Goal: Information Seeking & Learning: Learn about a topic

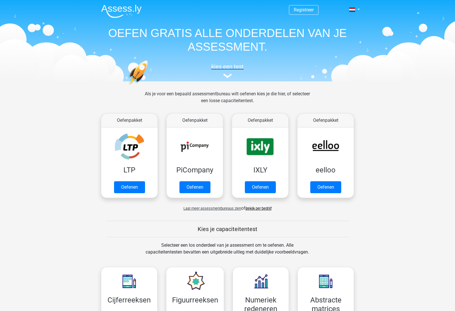
click at [228, 75] on img at bounding box center [227, 76] width 9 height 4
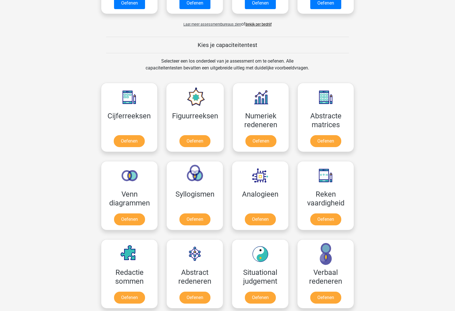
scroll to position [184, 0]
click at [187, 142] on link "Oefenen" at bounding box center [194, 142] width 32 height 13
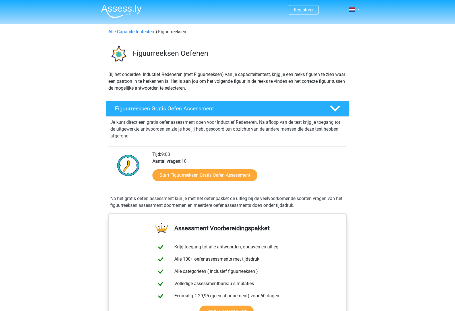
click at [339, 111] on icon at bounding box center [335, 108] width 10 height 10
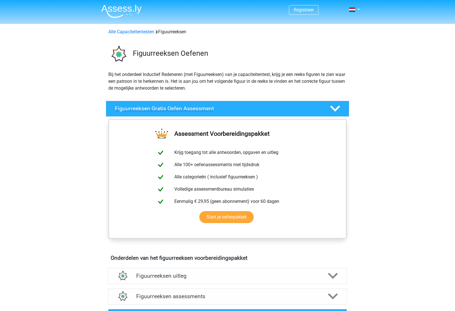
click at [339, 111] on icon at bounding box center [335, 108] width 10 height 10
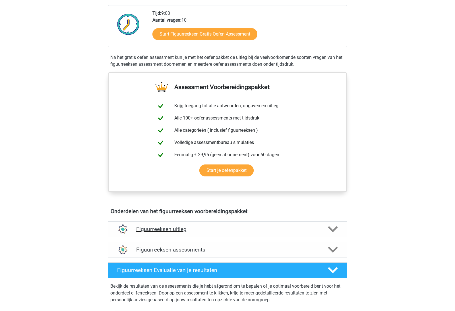
scroll to position [141, 0]
click at [334, 228] on icon at bounding box center [333, 229] width 10 height 10
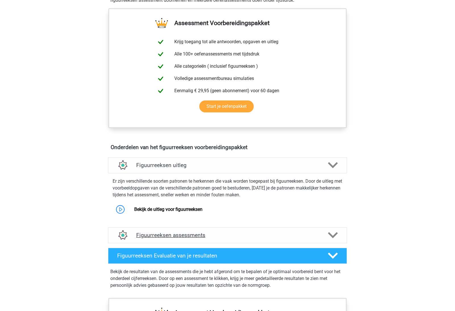
scroll to position [205, 0]
click at [333, 237] on polygon at bounding box center [333, 235] width 10 height 6
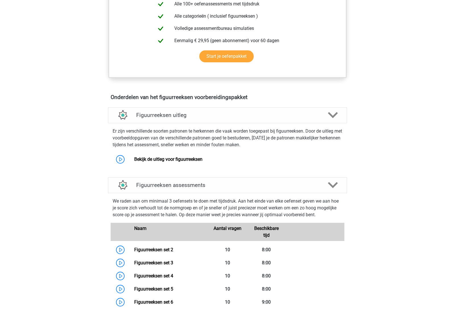
scroll to position [234, 0]
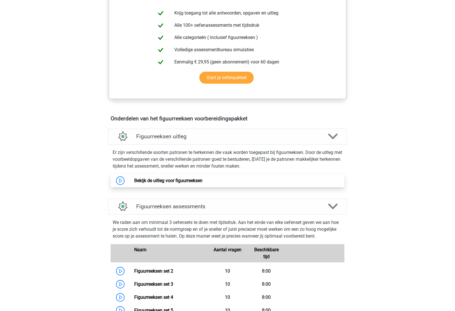
click at [134, 181] on link "Bekijk de uitleg voor figuurreeksen" at bounding box center [168, 180] width 68 height 5
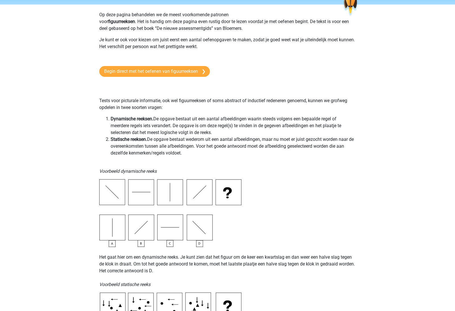
scroll to position [38, 0]
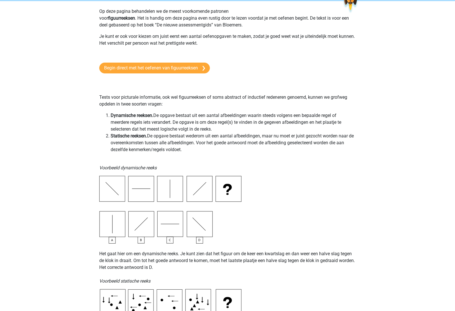
click at [164, 223] on img at bounding box center [170, 210] width 142 height 68
click at [169, 238] on img at bounding box center [170, 210] width 142 height 68
click at [170, 243] on img at bounding box center [170, 210] width 142 height 68
click at [231, 190] on img at bounding box center [170, 210] width 142 height 68
click at [105, 223] on img at bounding box center [170, 210] width 142 height 68
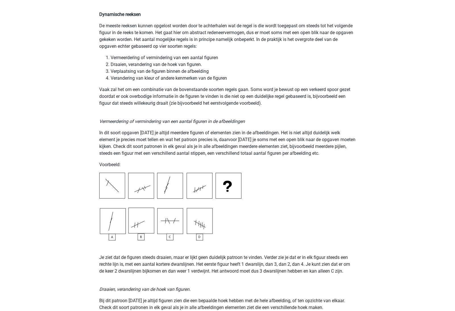
scroll to position [442, 0]
click at [175, 220] on img at bounding box center [170, 206] width 142 height 68
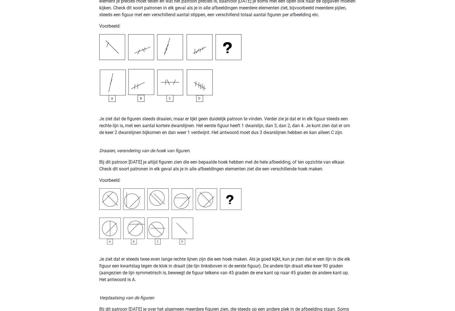
scroll to position [579, 0]
click at [231, 272] on p "Je ziet dat er steeds twee even lange rechte lijnen zijn die een hoek maken. Al…" at bounding box center [227, 269] width 256 height 27
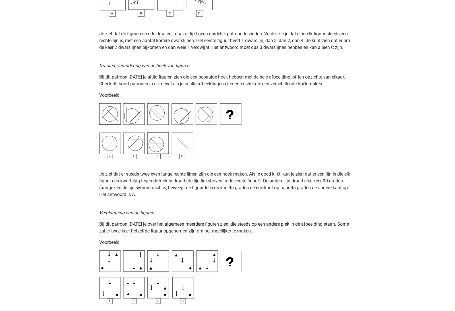
scroll to position [667, 0]
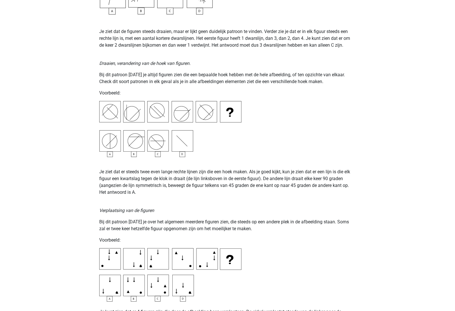
click at [178, 283] on img at bounding box center [170, 274] width 142 height 53
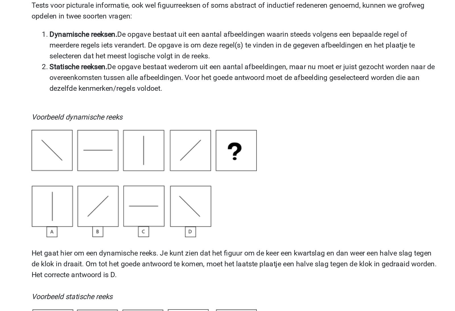
scroll to position [0, 0]
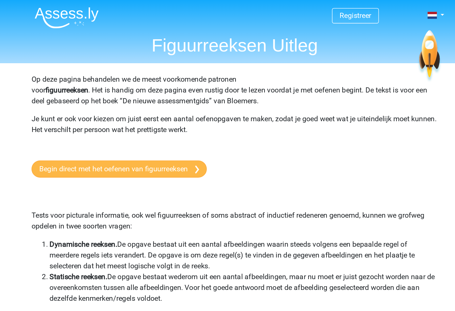
click at [99, 107] on link "Begin direct met het oefenen van figuurreeksen" at bounding box center [154, 106] width 111 height 11
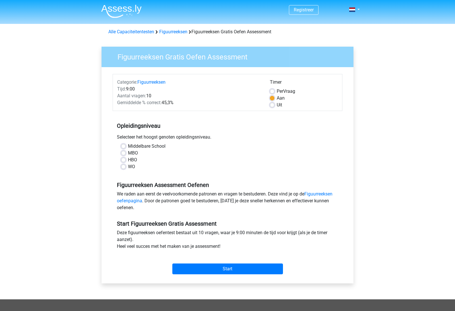
click at [128, 153] on label "MBO" at bounding box center [133, 152] width 10 height 7
click at [125, 153] on input "MBO" at bounding box center [123, 152] width 5 height 6
radio input "true"
click at [124, 202] on link "Figuurreeksen oefenpagina" at bounding box center [224, 197] width 215 height 12
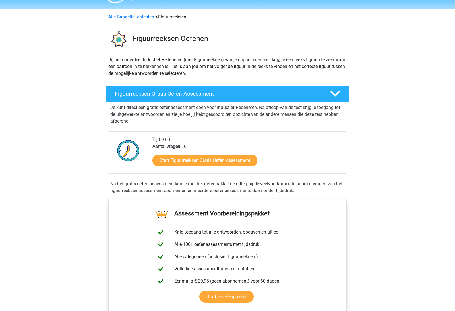
scroll to position [15, 0]
click at [337, 95] on icon at bounding box center [335, 94] width 10 height 10
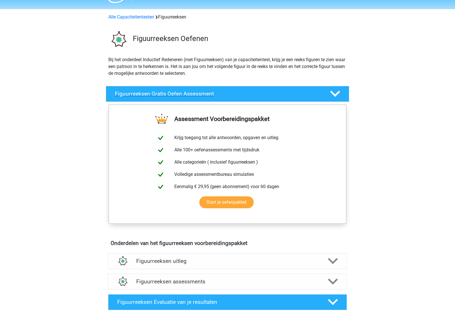
click at [337, 95] on icon at bounding box center [335, 94] width 10 height 10
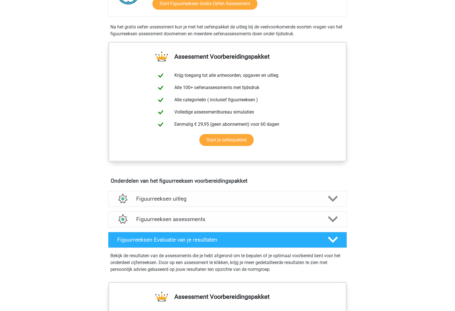
scroll to position [175, 0]
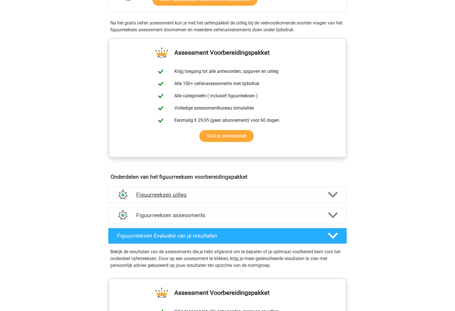
click at [337, 193] on polygon at bounding box center [333, 195] width 10 height 6
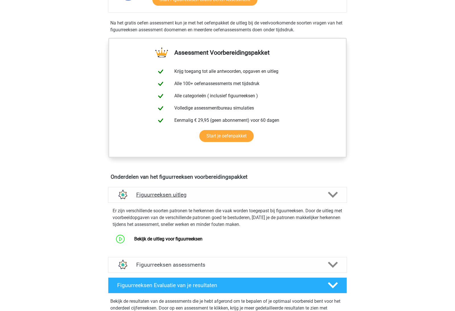
click at [337, 193] on polygon at bounding box center [333, 195] width 10 height 6
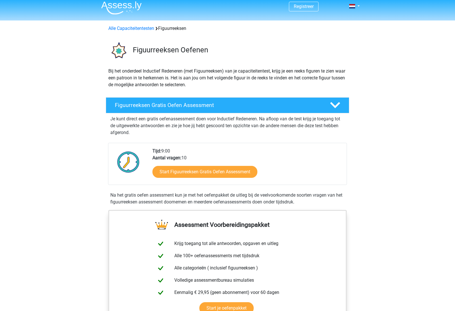
scroll to position [0, 0]
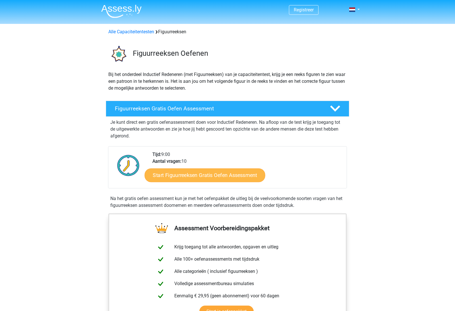
click at [202, 175] on link "Start Figuurreeksen Gratis Oefen Assessment" at bounding box center [205, 175] width 121 height 14
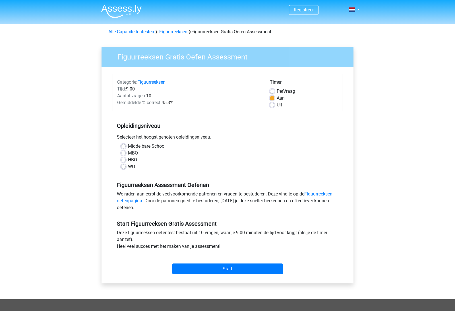
click at [126, 153] on div "MBO" at bounding box center [227, 152] width 213 height 7
click at [128, 154] on label "MBO" at bounding box center [133, 152] width 10 height 7
click at [124, 154] on input "MBO" at bounding box center [123, 152] width 5 height 6
radio input "true"
click at [226, 270] on input "Start" at bounding box center [227, 268] width 111 height 11
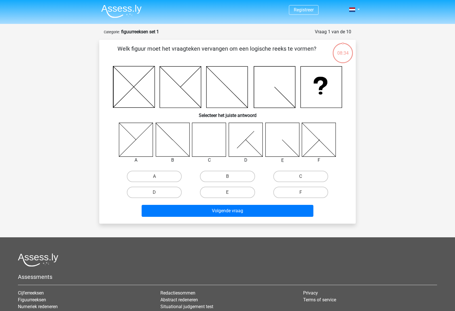
click at [208, 142] on icon at bounding box center [209, 139] width 34 height 34
click at [294, 178] on label "C" at bounding box center [300, 176] width 55 height 11
click at [300, 178] on input "C" at bounding box center [302, 178] width 4 height 4
radio input "true"
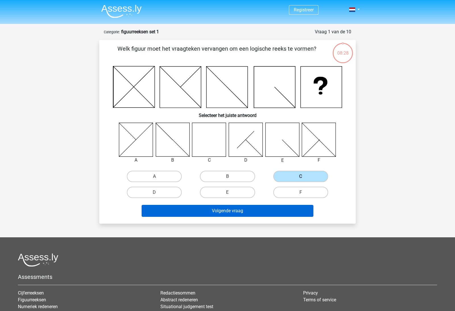
click at [213, 211] on button "Volgende vraag" at bounding box center [228, 211] width 172 height 12
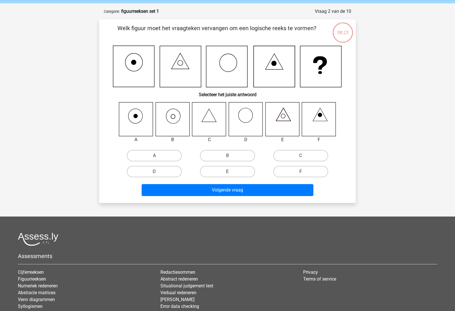
scroll to position [19, 0]
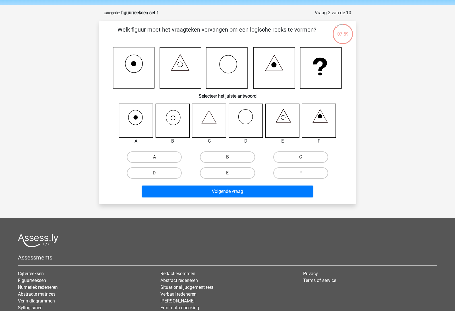
click at [175, 117] on icon at bounding box center [172, 120] width 34 height 34
click at [213, 158] on label "B" at bounding box center [227, 156] width 55 height 11
click at [227, 158] on input "B" at bounding box center [229, 159] width 4 height 4
radio input "true"
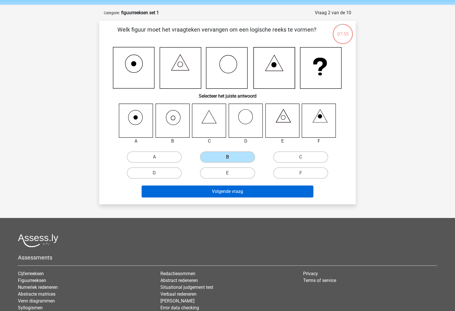
click at [224, 192] on button "Volgende vraag" at bounding box center [228, 191] width 172 height 12
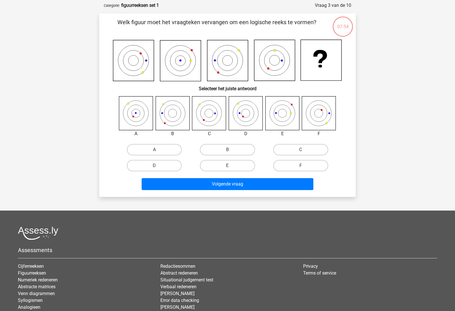
scroll to position [28, 0]
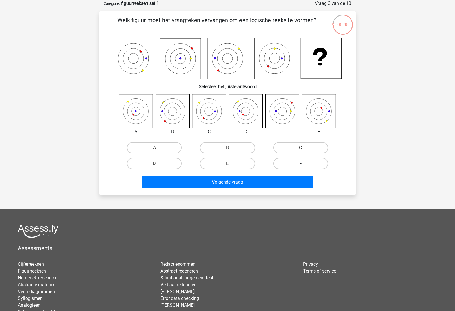
click at [301, 163] on label "F" at bounding box center [300, 163] width 55 height 11
click at [301, 163] on input "F" at bounding box center [302, 165] width 4 height 4
radio input "true"
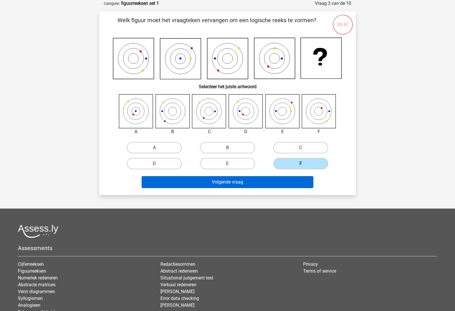
click at [248, 183] on button "Volgende vraag" at bounding box center [228, 182] width 172 height 12
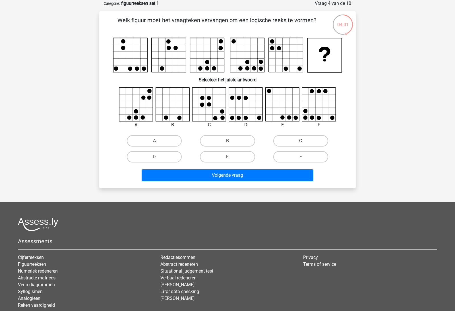
click at [298, 139] on label "C" at bounding box center [300, 140] width 55 height 11
click at [300, 141] on input "C" at bounding box center [302, 143] width 4 height 4
radio input "true"
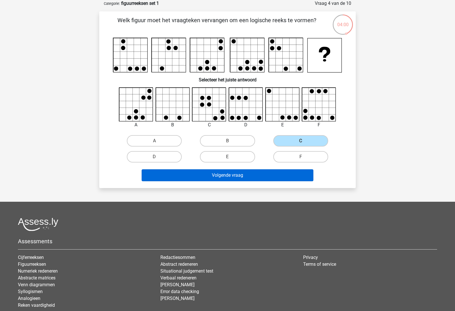
click at [248, 172] on button "Volgende vraag" at bounding box center [228, 175] width 172 height 12
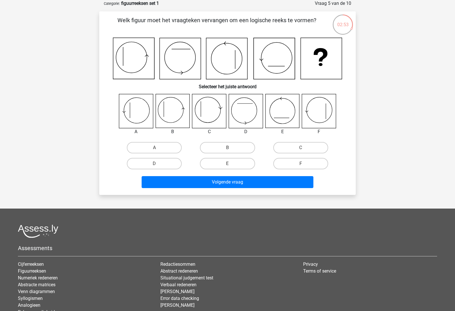
click at [164, 110] on icon at bounding box center [172, 111] width 34 height 34
click at [215, 145] on label "B" at bounding box center [227, 147] width 55 height 11
click at [227, 148] on input "B" at bounding box center [229, 150] width 4 height 4
radio input "true"
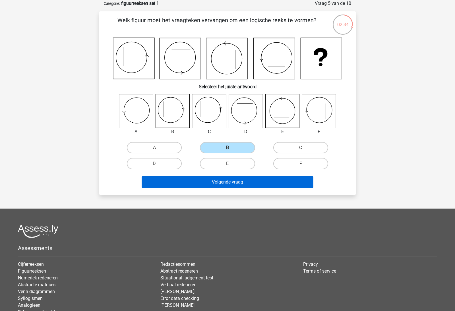
click at [219, 182] on button "Volgende vraag" at bounding box center [228, 182] width 172 height 12
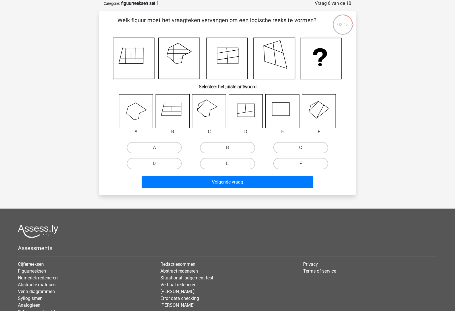
click at [299, 162] on label "F" at bounding box center [300, 163] width 55 height 11
click at [300, 163] on input "F" at bounding box center [302, 165] width 4 height 4
radio input "true"
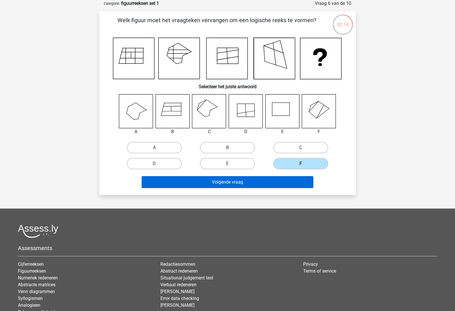
click at [252, 181] on button "Volgende vraag" at bounding box center [228, 182] width 172 height 12
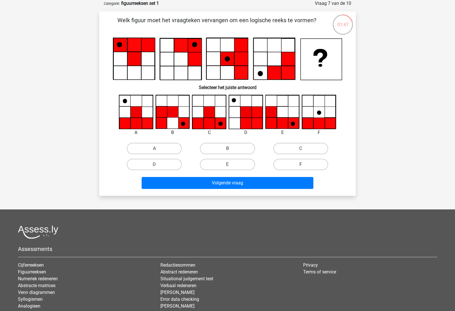
click at [304, 160] on label "F" at bounding box center [300, 164] width 55 height 11
click at [304, 164] on input "F" at bounding box center [302, 166] width 4 height 4
radio input "true"
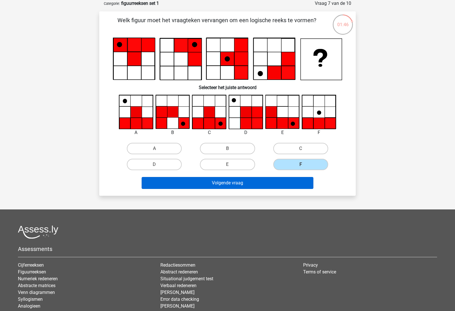
click at [277, 184] on button "Volgende vraag" at bounding box center [228, 183] width 172 height 12
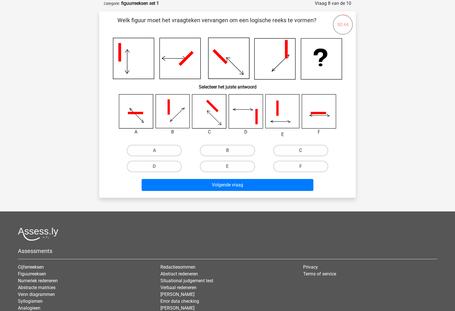
click at [287, 149] on label "C" at bounding box center [300, 150] width 55 height 11
click at [300, 150] on input "C" at bounding box center [302, 152] width 4 height 4
radio input "true"
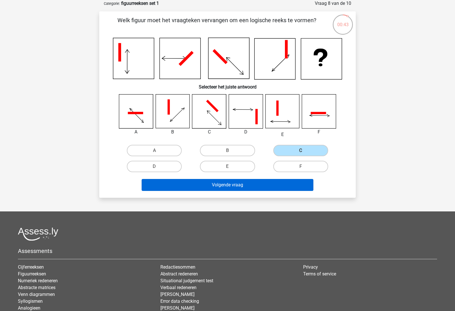
click at [245, 186] on button "Volgende vraag" at bounding box center [228, 185] width 172 height 12
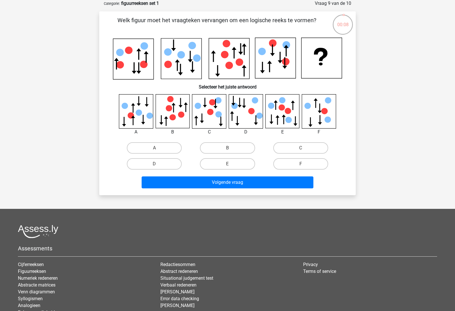
click at [140, 120] on icon at bounding box center [136, 111] width 34 height 34
click at [153, 146] on label "A" at bounding box center [154, 147] width 55 height 11
click at [154, 148] on input "A" at bounding box center [156, 150] width 4 height 4
radio input "true"
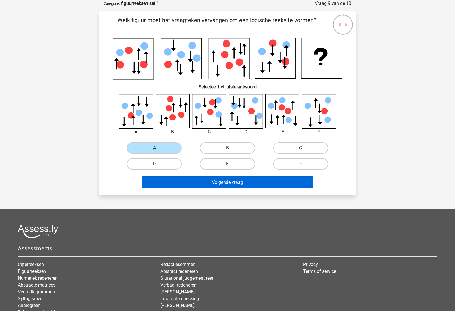
click at [180, 181] on button "Volgende vraag" at bounding box center [228, 182] width 172 height 12
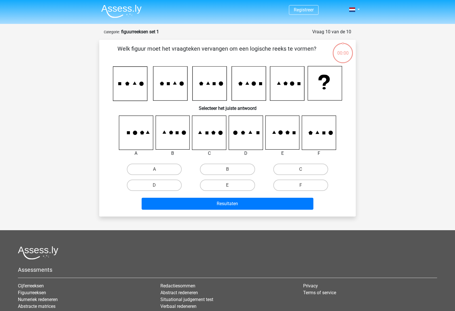
scroll to position [28, 0]
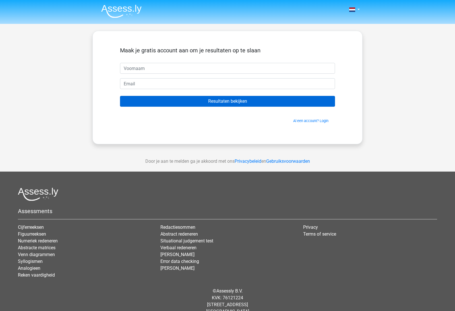
click at [171, 101] on input "Resultaten bekijken" at bounding box center [227, 101] width 215 height 11
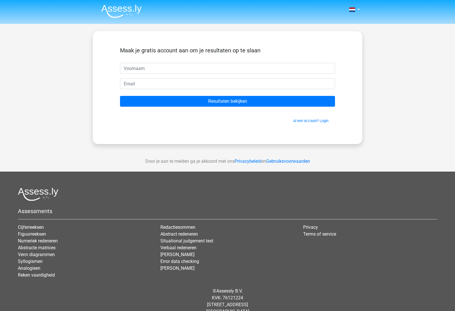
click at [153, 57] on div "Maak je gratis account aan om je resultaten op te slaan" at bounding box center [227, 55] width 215 height 16
click at [153, 67] on input "text" at bounding box center [227, 68] width 215 height 11
type input "[PERSON_NAME]"
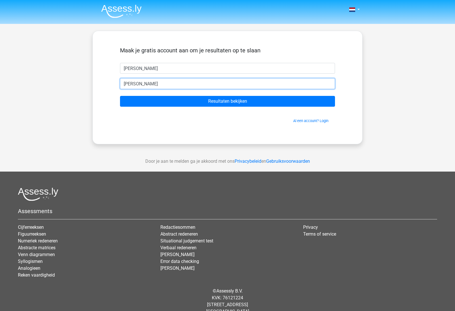
type input "[PERSON_NAME][EMAIL_ADDRESS][DOMAIN_NAME]"
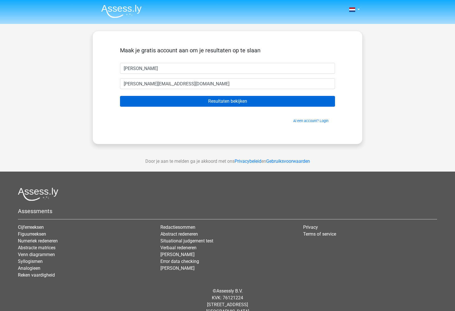
click at [237, 102] on input "Resultaten bekijken" at bounding box center [227, 101] width 215 height 11
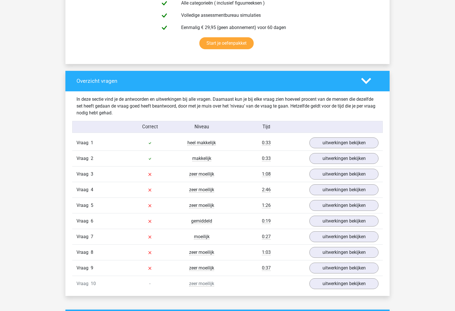
scroll to position [356, 0]
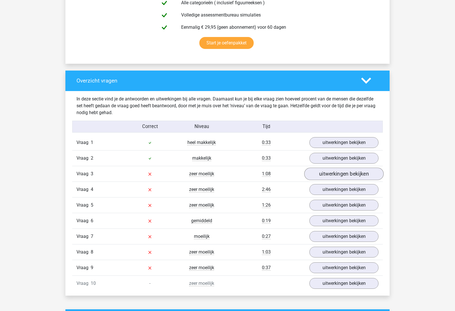
click at [336, 175] on link "uitwerkingen bekijken" at bounding box center [343, 173] width 79 height 13
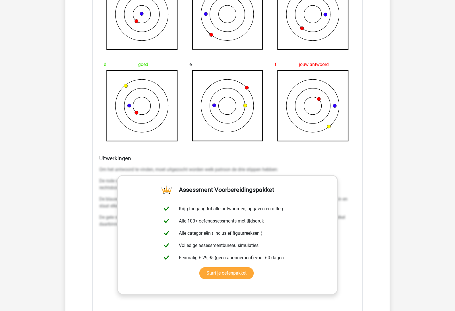
scroll to position [646, 0]
click at [219, 274] on link "Start je oefenpakket" at bounding box center [226, 273] width 54 height 12
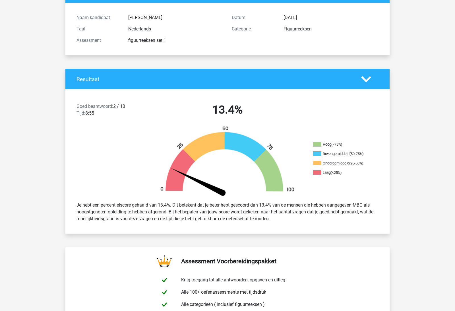
scroll to position [0, 0]
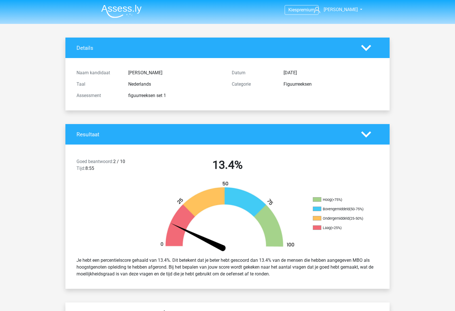
click at [135, 13] on img at bounding box center [121, 11] width 40 height 13
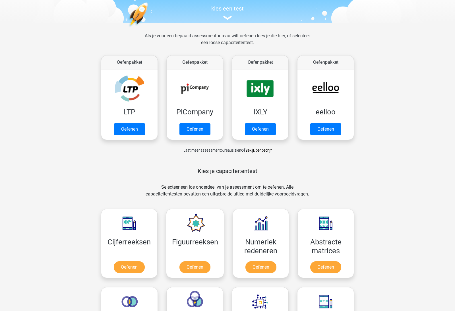
scroll to position [90, 0]
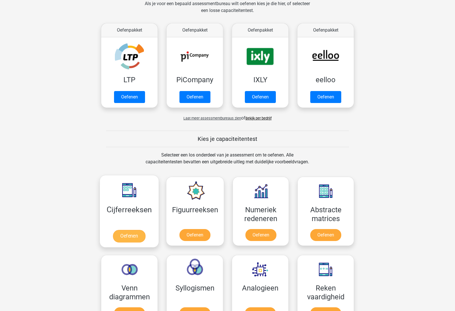
click at [129, 238] on link "Oefenen" at bounding box center [129, 236] width 32 height 13
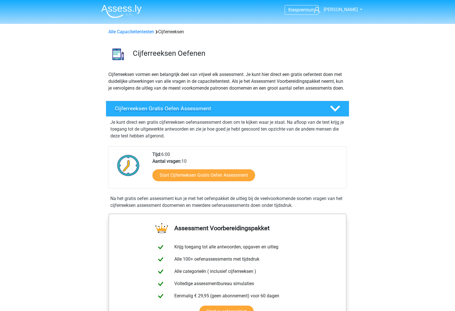
click at [154, 112] on h4 "Cijferreeksen Gratis Oefen Assessment" at bounding box center [218, 108] width 206 height 7
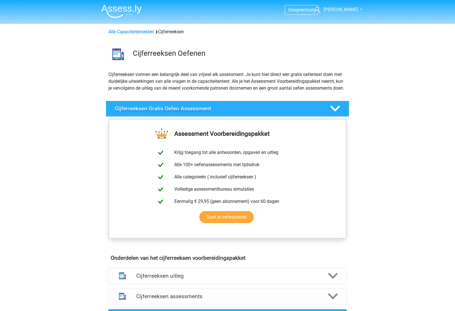
click at [154, 112] on h4 "Cijferreeksen Gratis Oefen Assessment" at bounding box center [218, 108] width 206 height 7
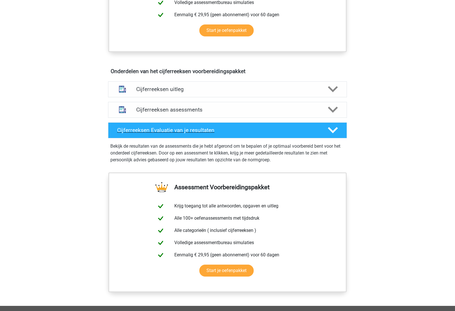
scroll to position [281, 0]
click at [333, 92] on polygon at bounding box center [333, 89] width 10 height 6
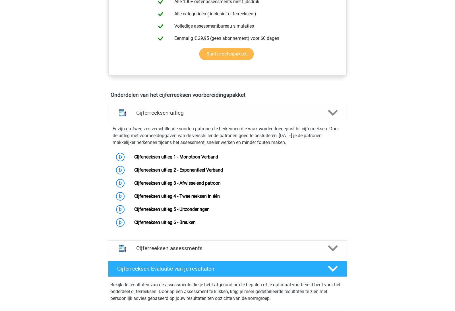
scroll to position [257, 0]
click at [134, 159] on link "Cijferreeksen uitleg 1 - Monotoon Verband" at bounding box center [176, 156] width 84 height 5
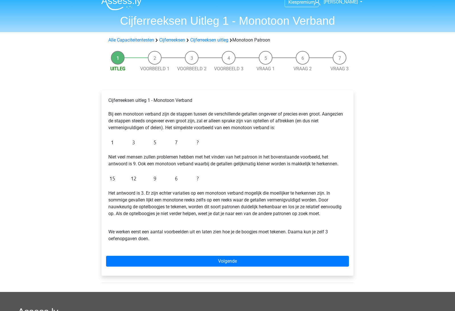
scroll to position [10, 0]
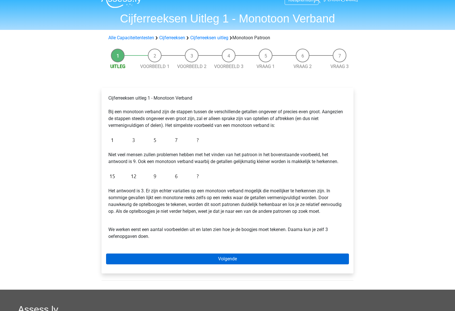
click at [177, 261] on link "Volgende" at bounding box center [227, 259] width 243 height 11
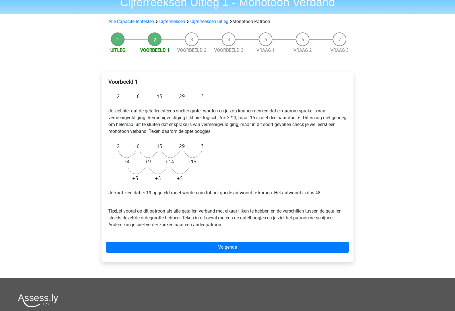
scroll to position [26, 0]
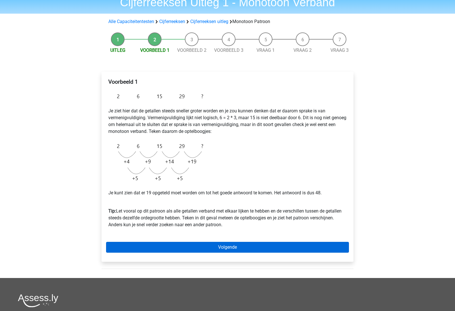
click at [226, 246] on link "Volgende" at bounding box center [227, 247] width 243 height 11
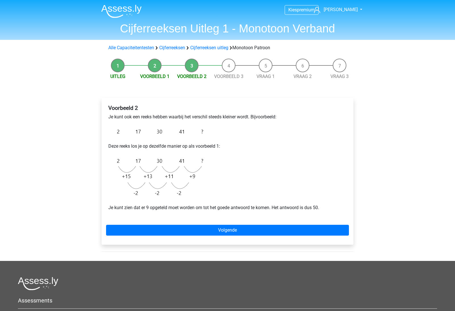
scroll to position [0, 0]
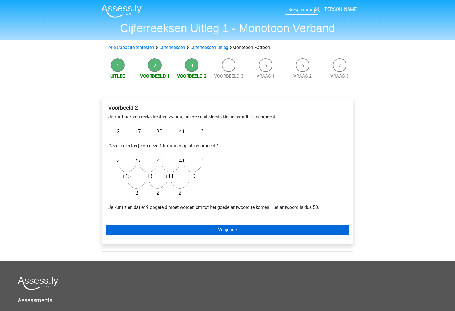
click at [212, 227] on link "Volgende" at bounding box center [227, 229] width 243 height 11
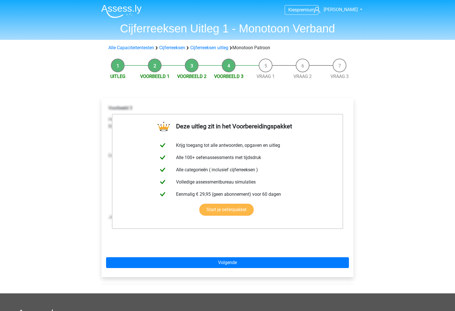
click at [225, 211] on link "Start je oefenpakket" at bounding box center [226, 209] width 54 height 12
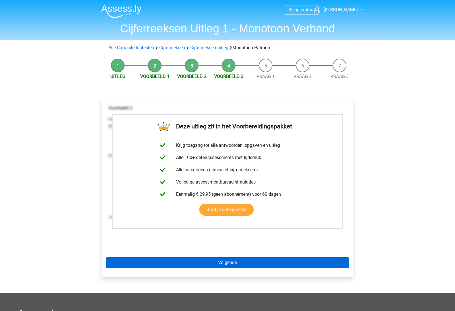
click at [155, 262] on link "Volgende" at bounding box center [227, 262] width 243 height 11
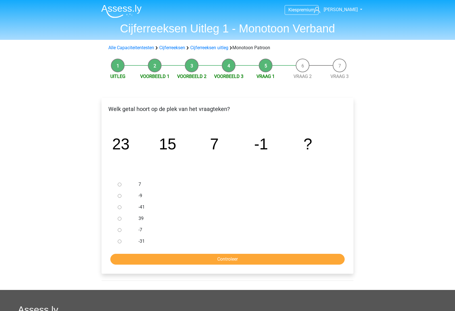
click at [121, 195] on input "-9" at bounding box center [120, 196] width 4 height 4
radio input "true"
click at [217, 260] on input "Controleer" at bounding box center [227, 259] width 234 height 11
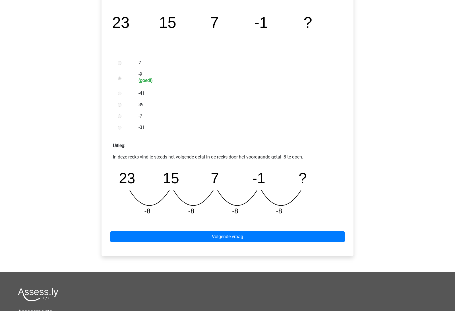
scroll to position [131, 0]
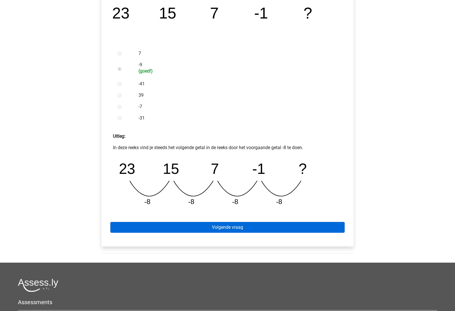
click at [171, 230] on link "Volgende vraag" at bounding box center [227, 227] width 234 height 11
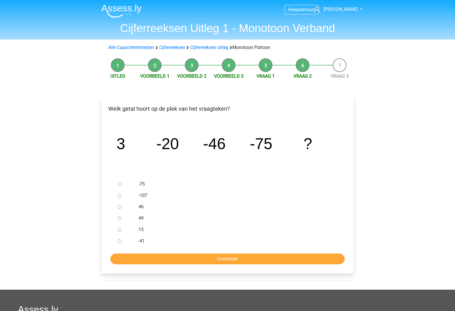
scroll to position [0, 0]
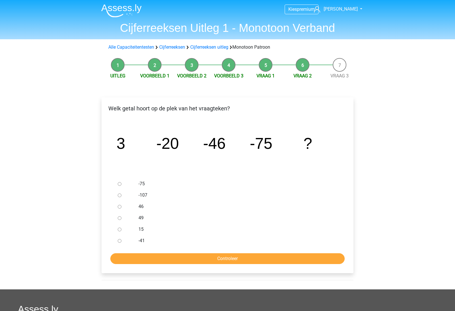
click at [156, 156] on icon "image/svg+xml 3 -20 -46 -75 ?" at bounding box center [228, 149] width 234 height 59
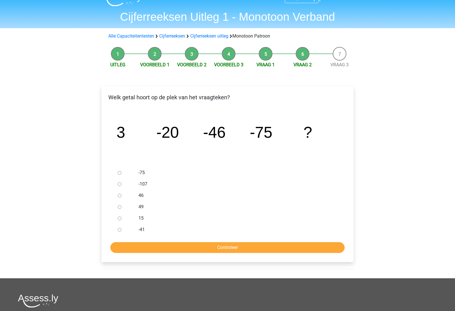
scroll to position [0, 0]
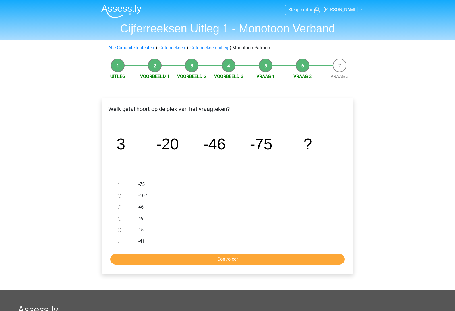
click at [271, 217] on label "49" at bounding box center [236, 218] width 197 height 7
click at [121, 217] on input "49" at bounding box center [120, 219] width 4 height 4
radio input "true"
